Goal: Information Seeking & Learning: Learn about a topic

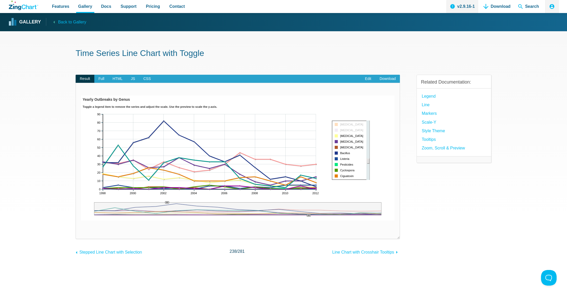
click at [349, 139] on div "App Content" at bounding box center [351, 149] width 38 height 59
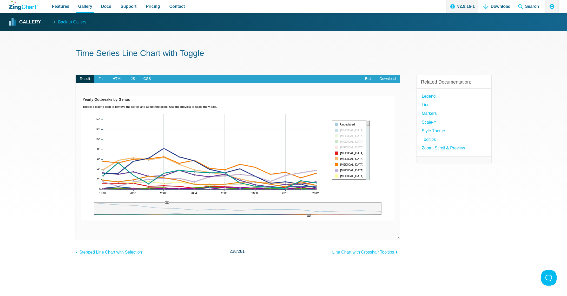
drag, startPoint x: 349, startPoint y: 153, endPoint x: 349, endPoint y: 156, distance: 2.7
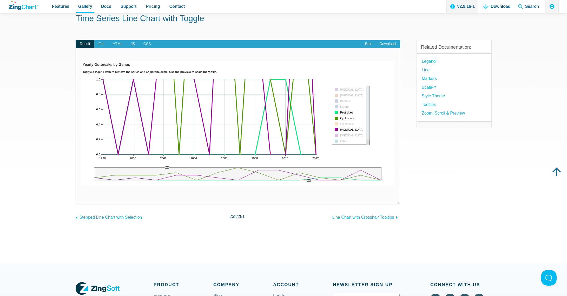
scroll to position [53, 0]
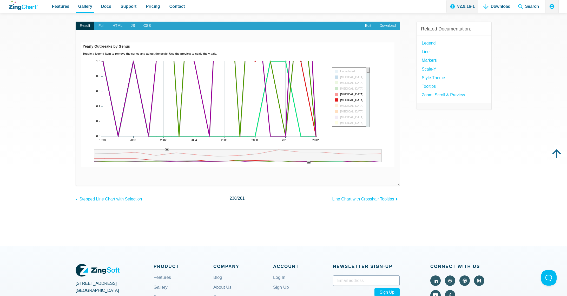
drag, startPoint x: 346, startPoint y: 93, endPoint x: 347, endPoint y: 87, distance: 6.0
click at [309, 158] on div "App Content" at bounding box center [308, 162] width 9 height 8
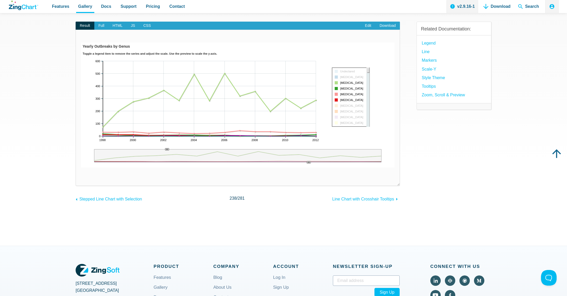
drag, startPoint x: 309, startPoint y: 166, endPoint x: 304, endPoint y: 141, distance: 25.6
click at [308, 169] on div "Powered by [PERSON_NAME] Yearly Outbreaks by Genus Toggle a legend item to remo…" at bounding box center [238, 111] width 314 height 138
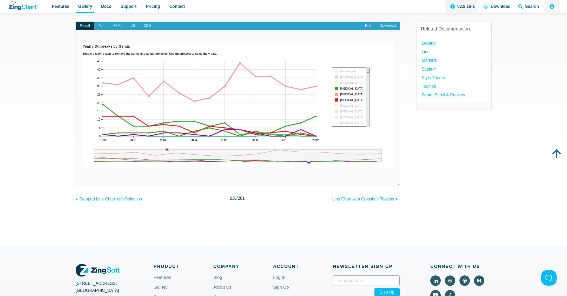
click at [337, 160] on div "App Content" at bounding box center [238, 155] width 288 height 13
click at [339, 155] on div "App Content" at bounding box center [238, 155] width 288 height 13
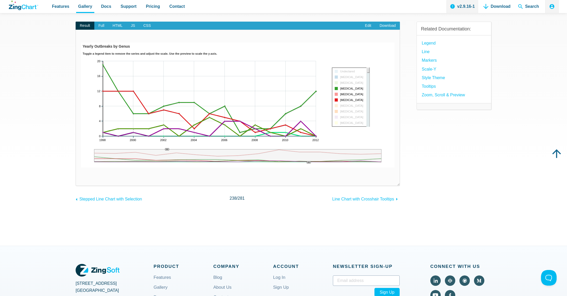
click at [331, 155] on div "App Content" at bounding box center [238, 155] width 288 height 13
